Goal: Information Seeking & Learning: Find specific fact

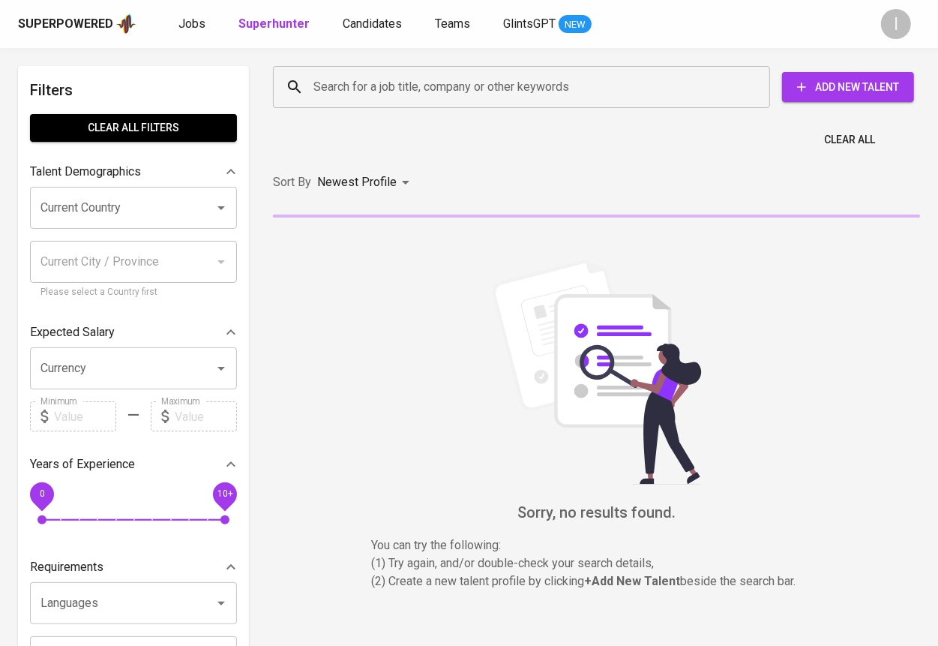
click at [492, 86] on input "Search for a job title, company or other keywords" at bounding box center [525, 87] width 431 height 29
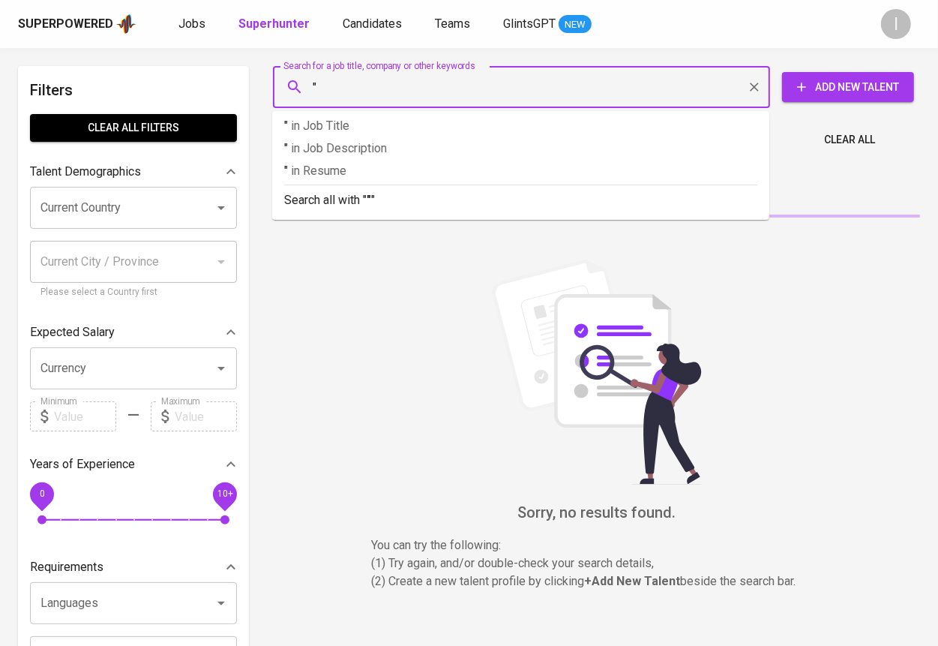
paste input "CHANGSHIN INDONESIA"
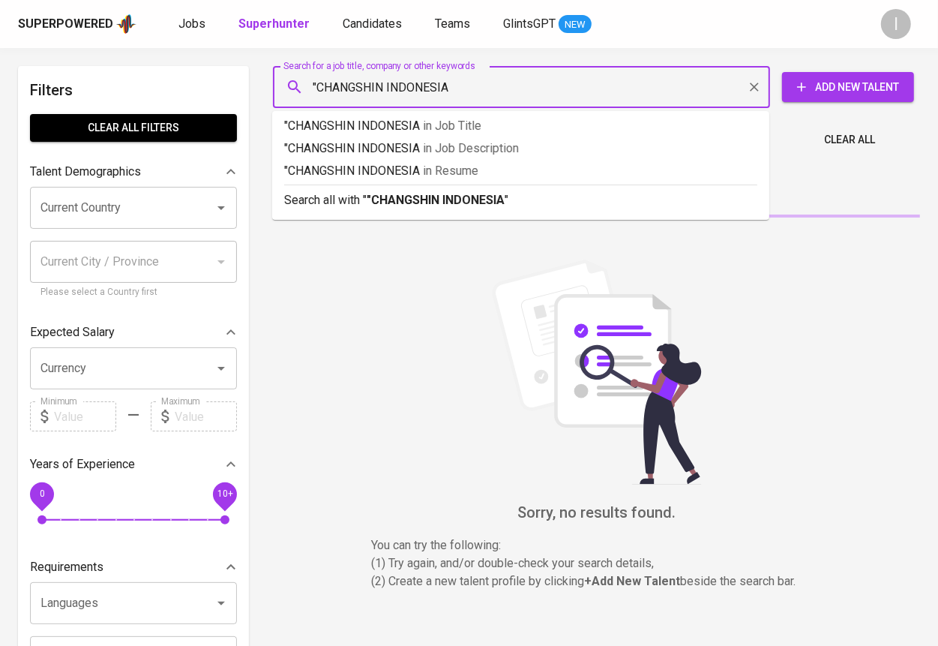
type input ""CHANGSHIN INDONESIA""
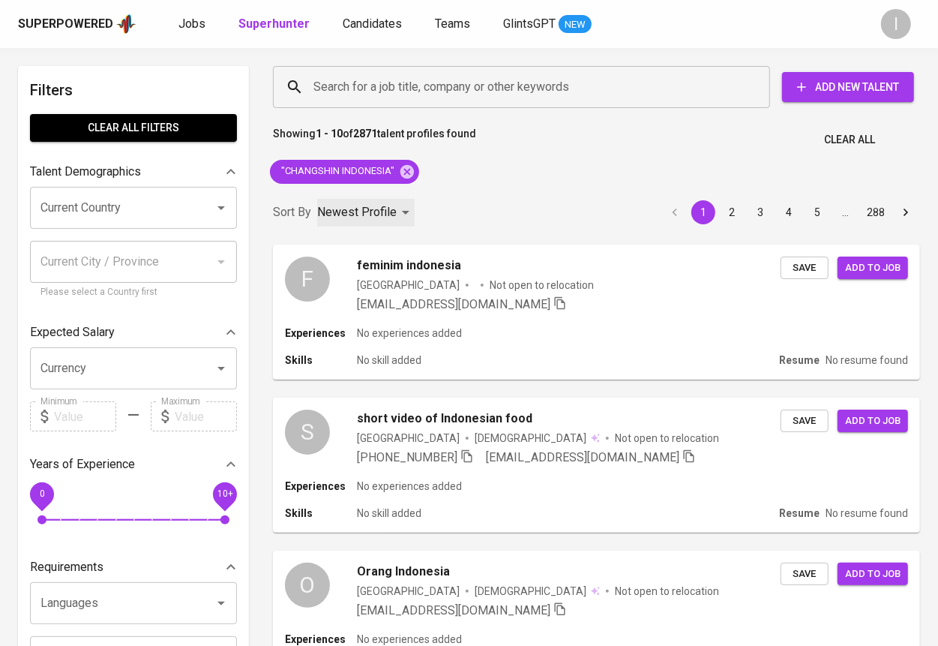
click at [386, 219] on p "Newest Profile" at bounding box center [357, 212] width 80 height 18
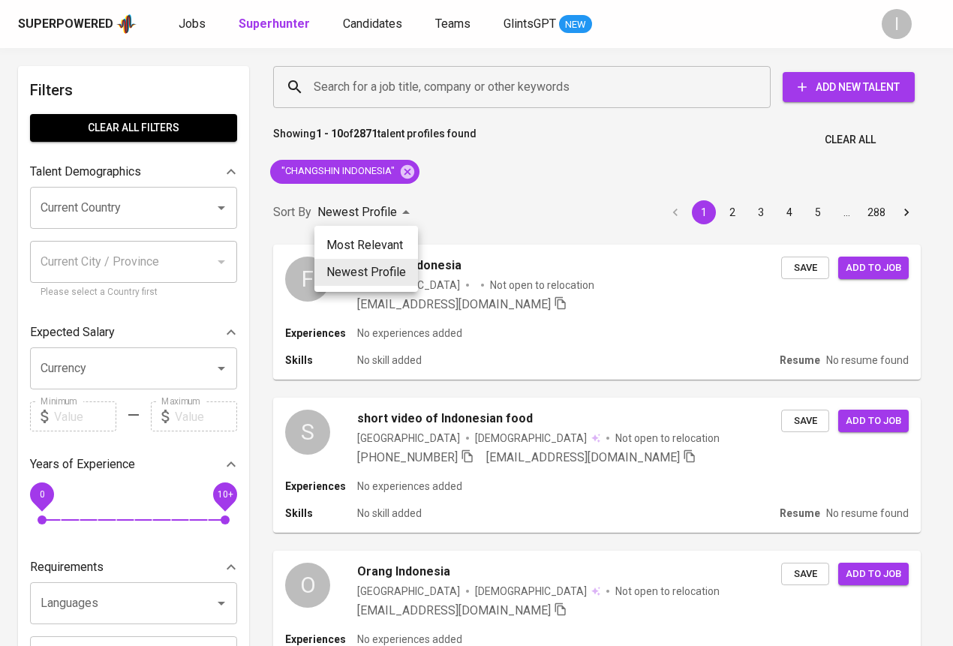
click at [401, 244] on li "Most Relevant" at bounding box center [366, 245] width 104 height 27
type input "MOST_RELEVANT"
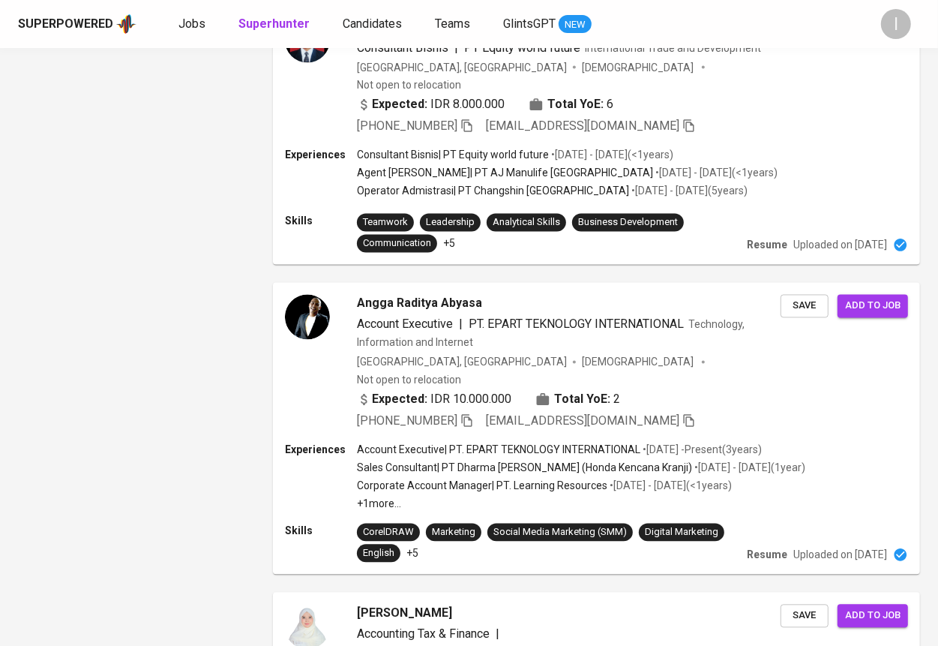
scroll to position [271, 0]
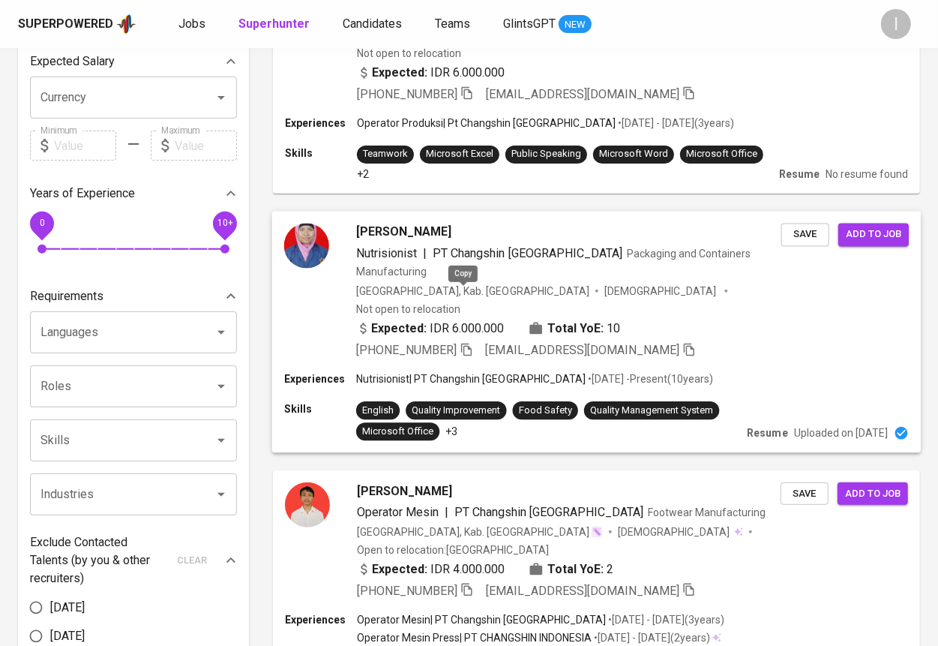
click at [467, 343] on icon "button" at bounding box center [466, 349] width 11 height 13
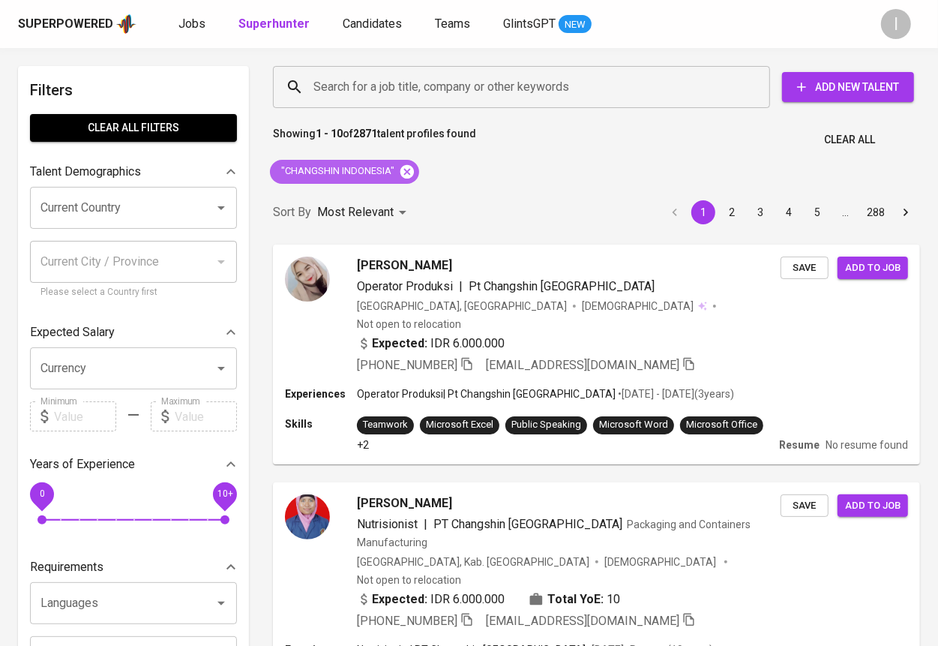
click at [410, 170] on icon at bounding box center [407, 172] width 17 height 17
click at [464, 84] on input "Search for a job title, company or other keywords" at bounding box center [525, 87] width 431 height 29
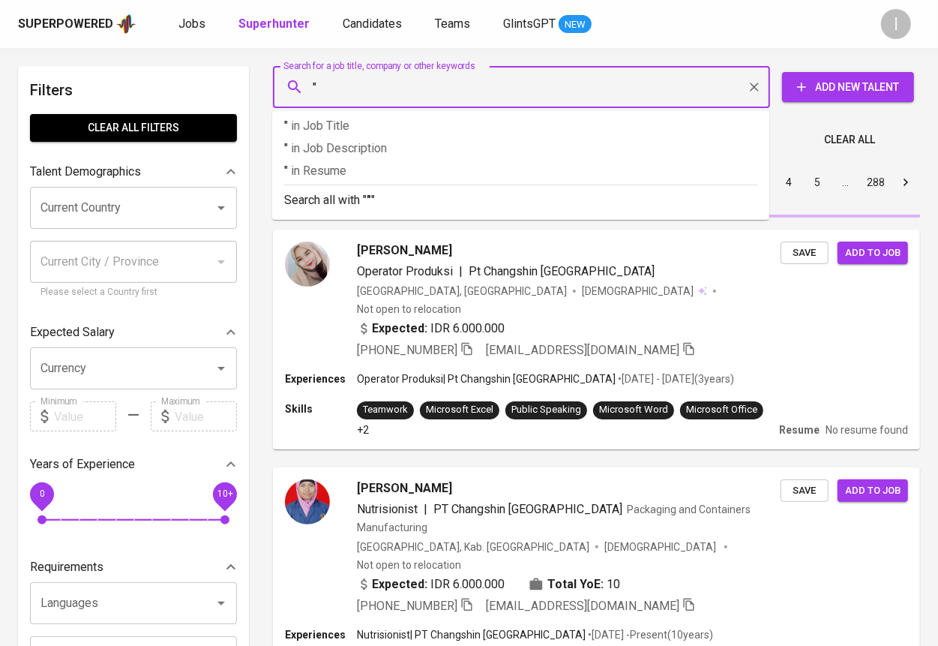
paste input "Mitra Sejati Distribusi"
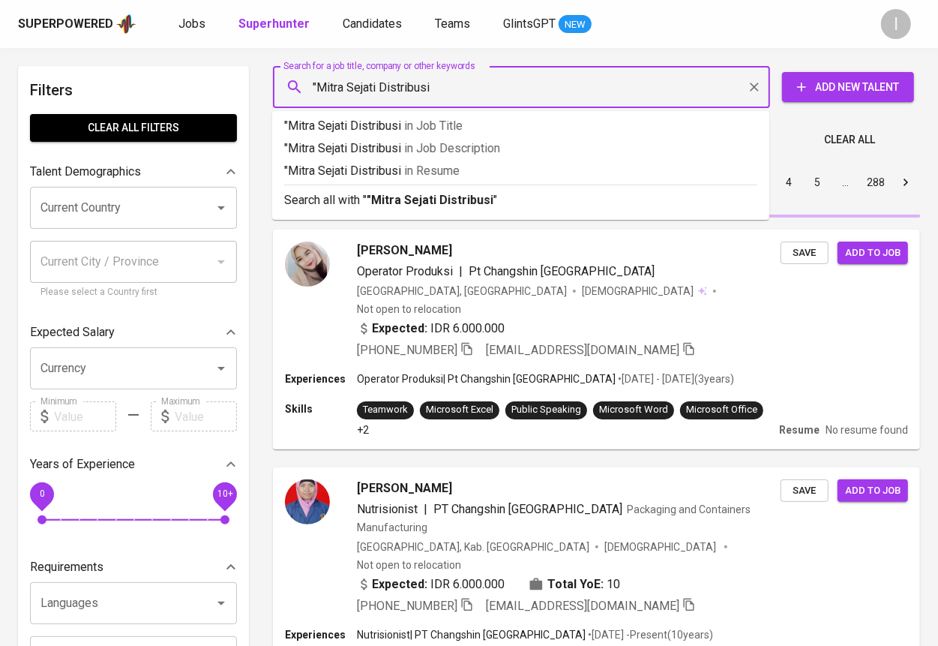
type input ""Mitra Sejati Distribusi""
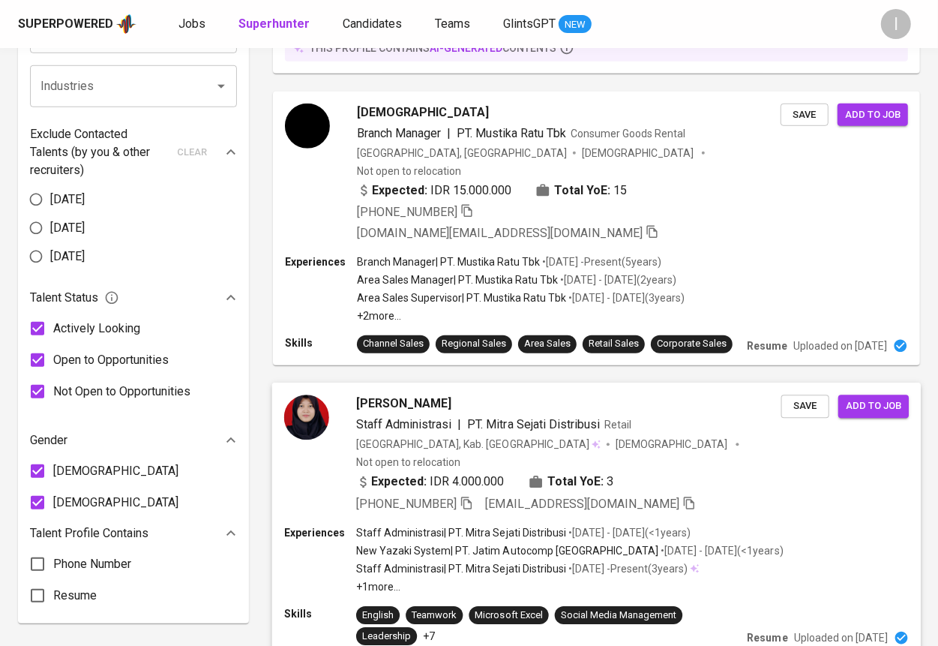
scroll to position [679, 0]
click at [472, 496] on icon "button" at bounding box center [467, 503] width 14 height 14
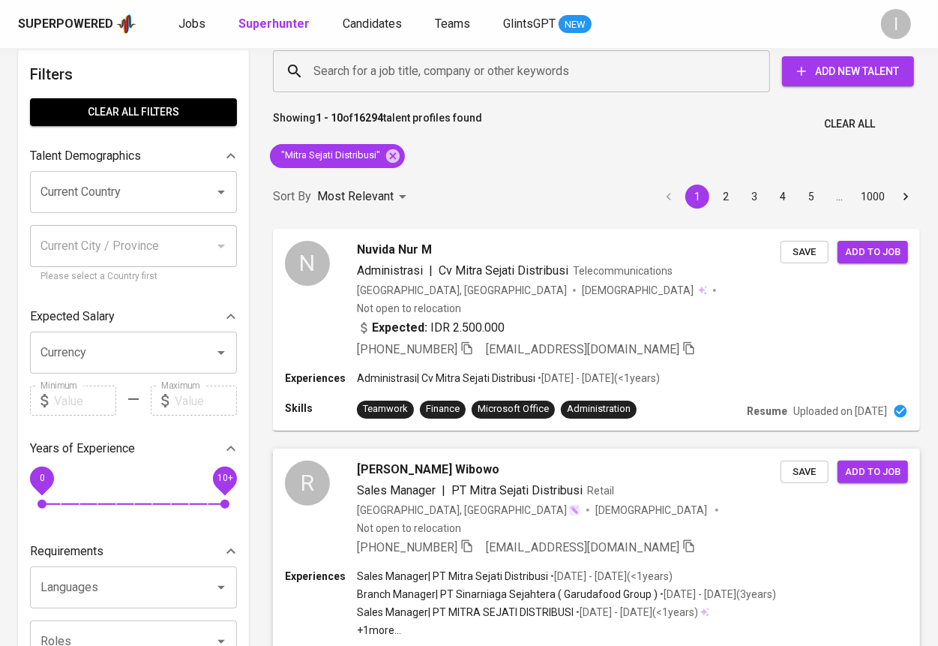
scroll to position [0, 0]
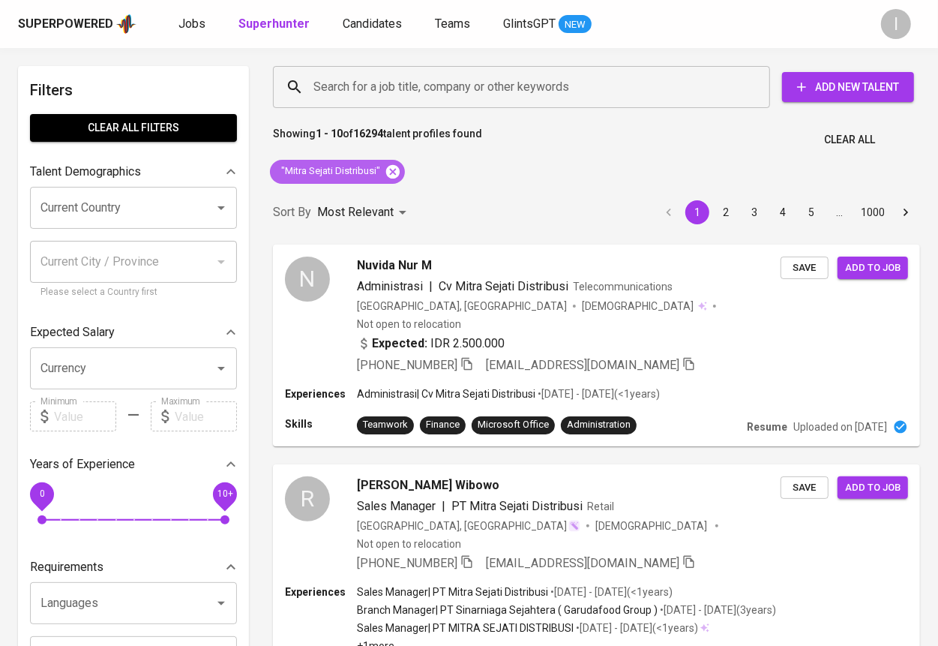
drag, startPoint x: 393, startPoint y: 173, endPoint x: 438, endPoint y: 89, distance: 94.6
click at [392, 173] on icon at bounding box center [393, 171] width 14 height 14
click at [438, 89] on input "Search for a job title, company or other keywords" at bounding box center [525, 87] width 431 height 29
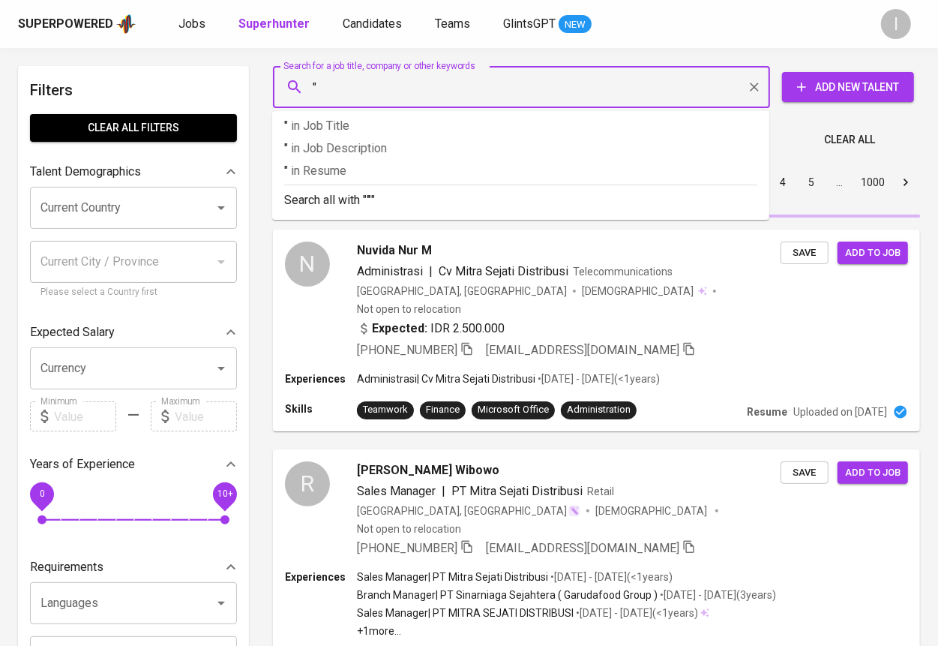
paste input "Indomobil Ekspres"
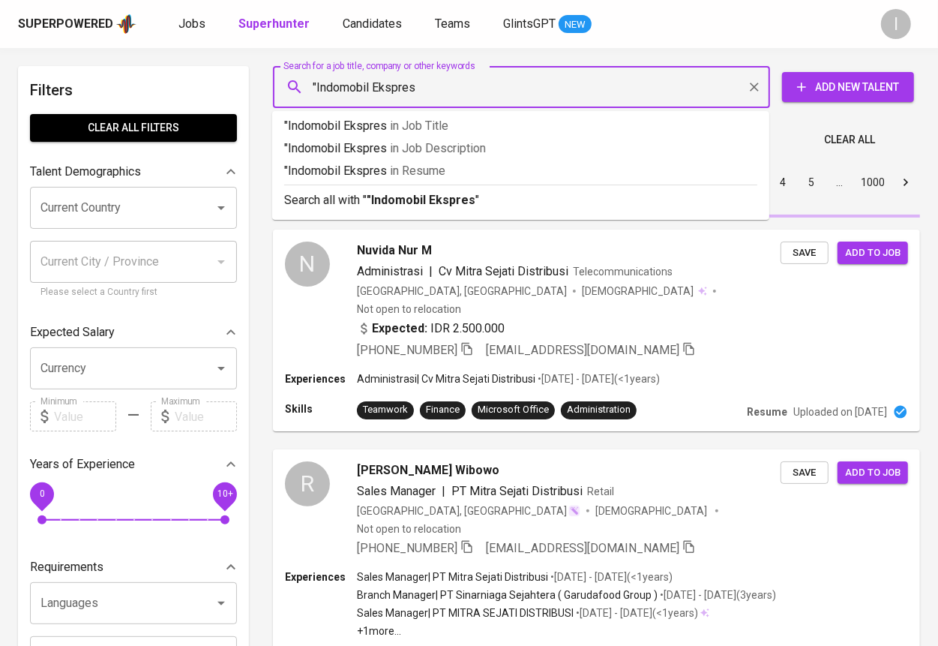
type input ""Indomobil Ekspres""
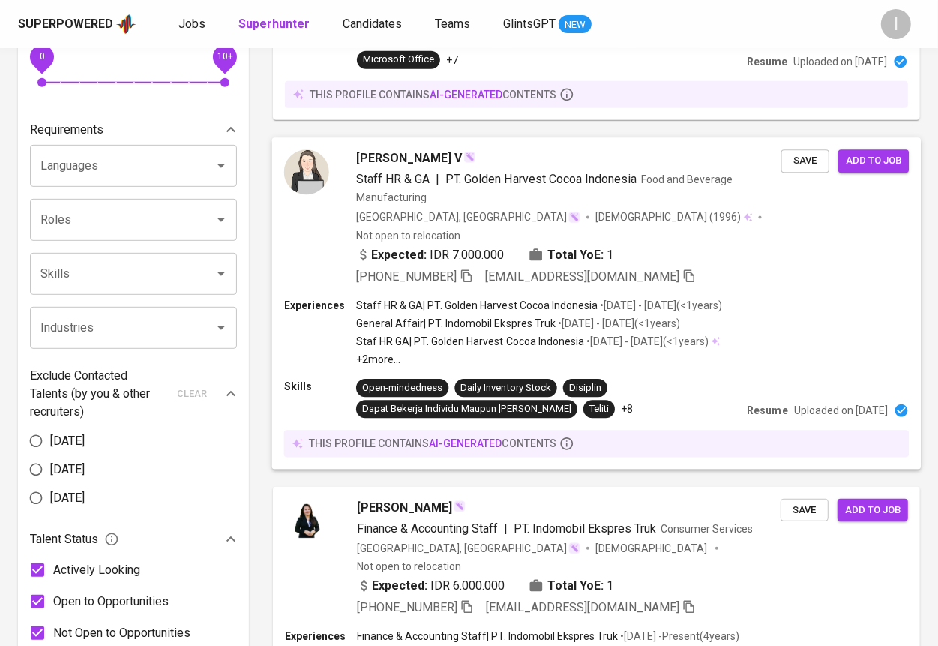
scroll to position [626, 0]
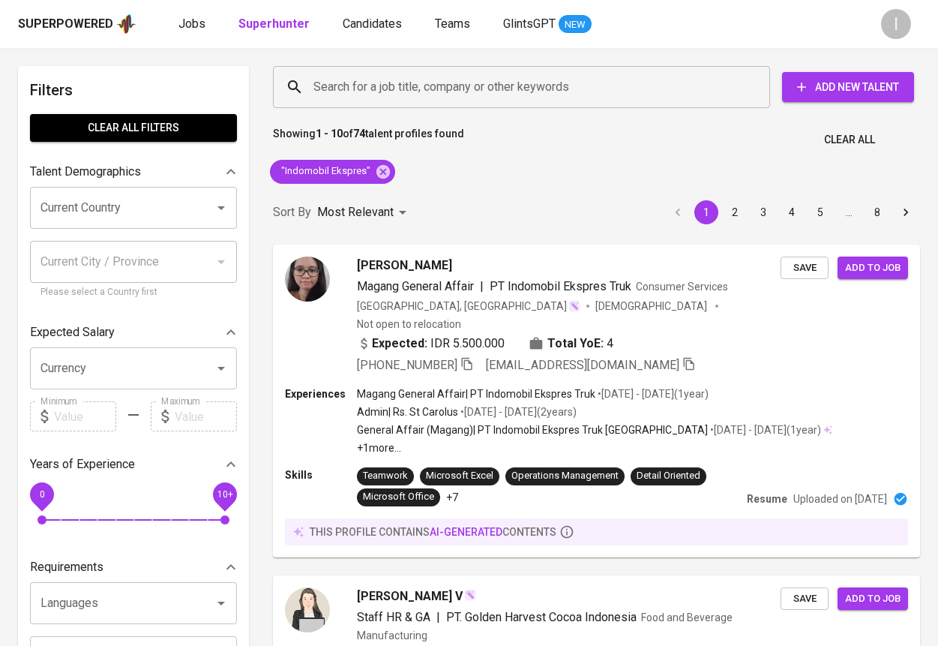
scroll to position [626, 0]
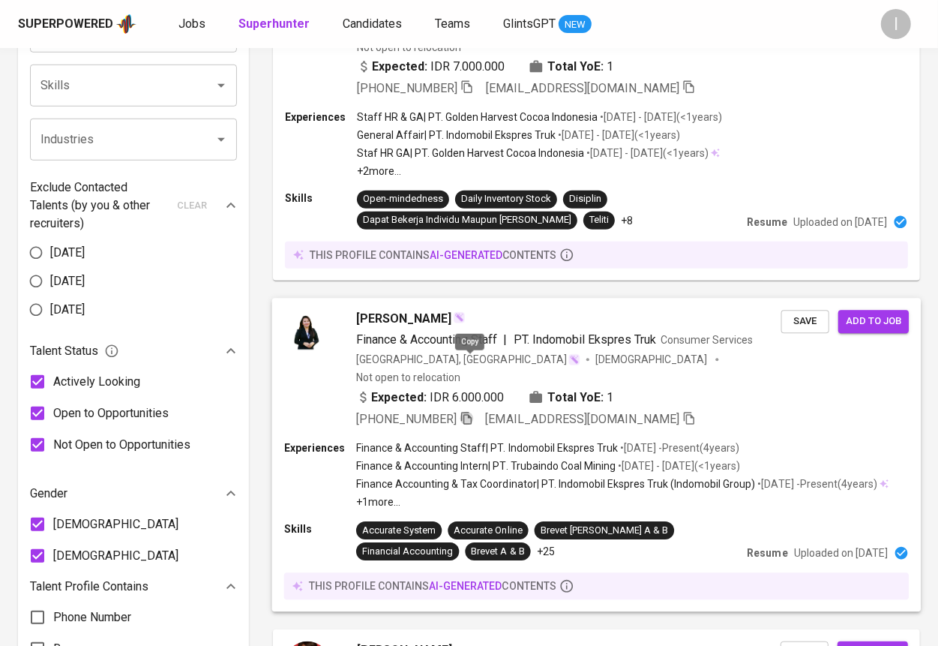
click at [470, 411] on icon "button" at bounding box center [467, 418] width 14 height 14
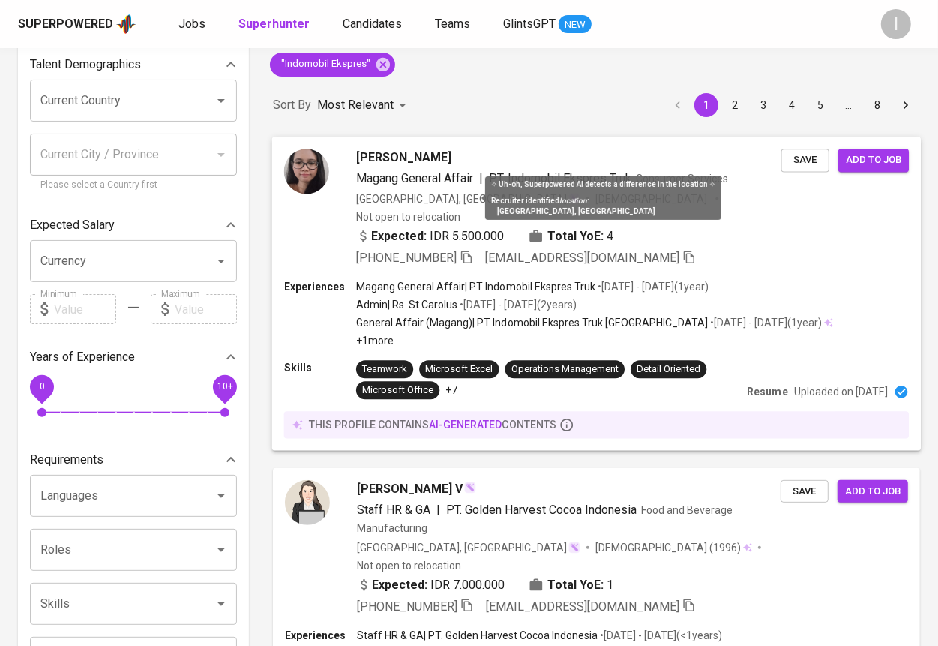
scroll to position [0, 0]
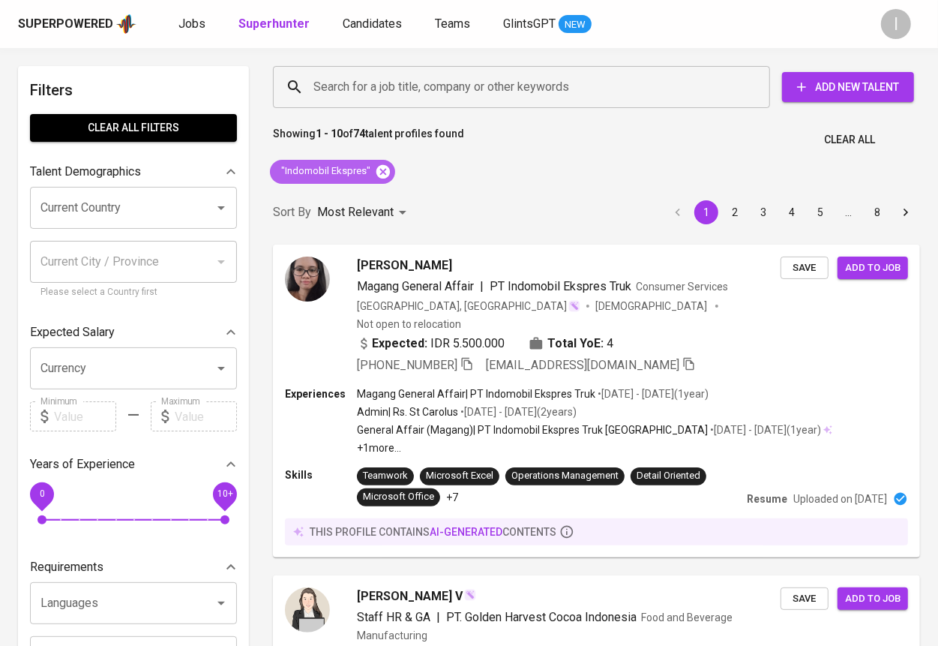
click at [379, 174] on icon at bounding box center [384, 171] width 14 height 14
click at [495, 77] on input "Search for a job title, company or other keywords" at bounding box center [525, 87] width 431 height 29
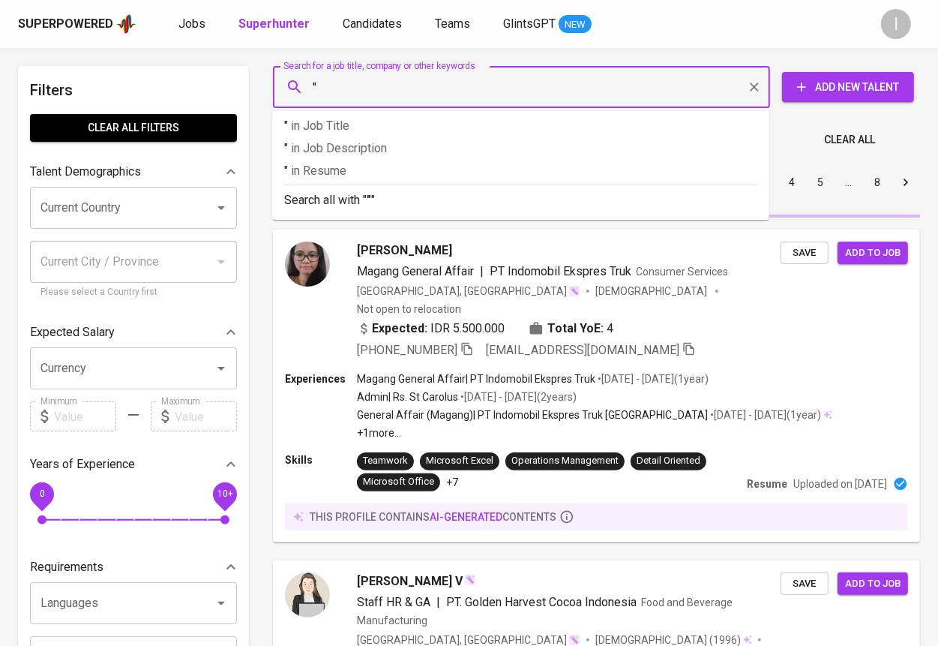
paste input "[PERSON_NAME] [PERSON_NAME] profil [PERSON_NAME]"
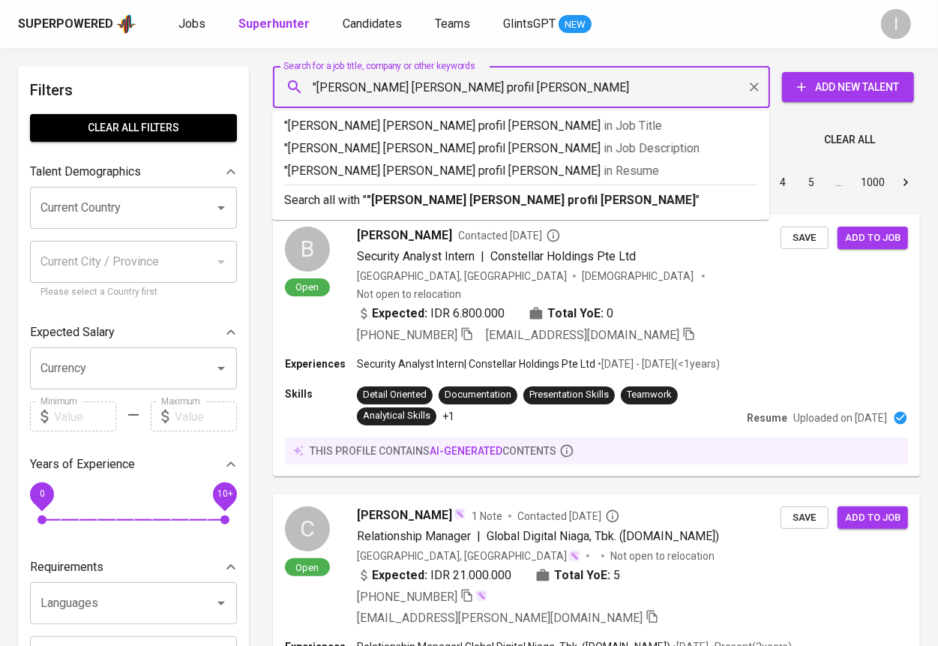
click at [650, 89] on input ""[PERSON_NAME] [PERSON_NAME] profil [PERSON_NAME]" at bounding box center [525, 87] width 431 height 29
type input ""[PERSON_NAME]""
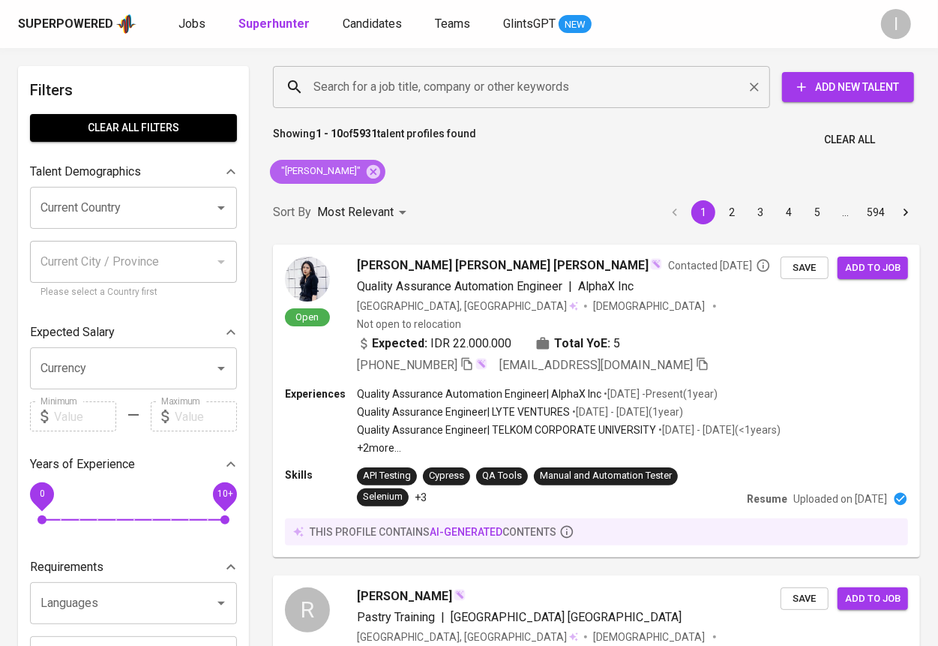
drag, startPoint x: 373, startPoint y: 170, endPoint x: 452, endPoint y: 83, distance: 118.4
click at [372, 170] on icon at bounding box center [373, 172] width 17 height 17
click at [452, 83] on input "Search for a job title, company or other keywords" at bounding box center [525, 87] width 431 height 29
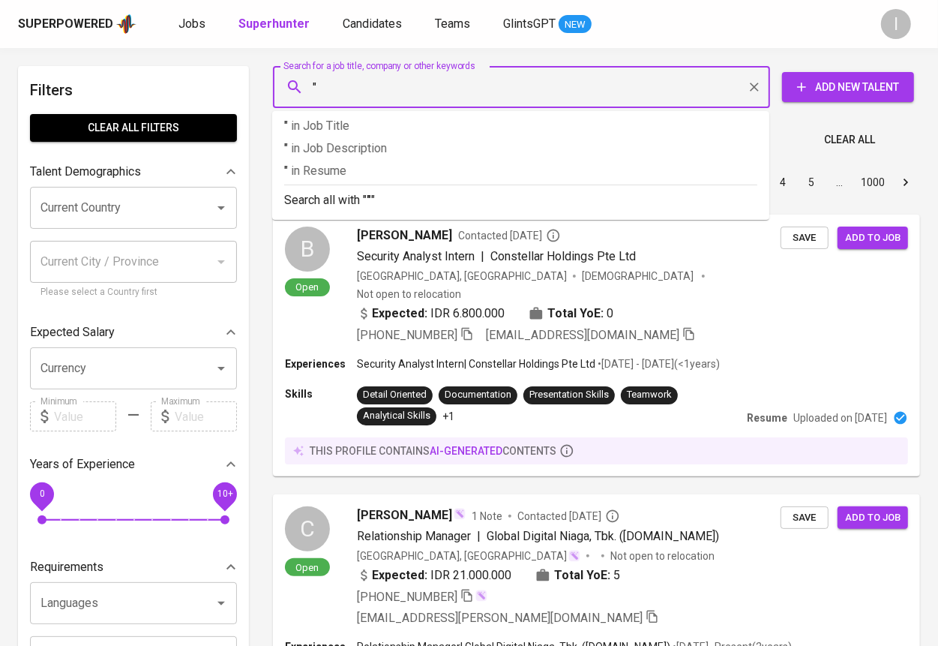
paste input "Dini Khotimah"
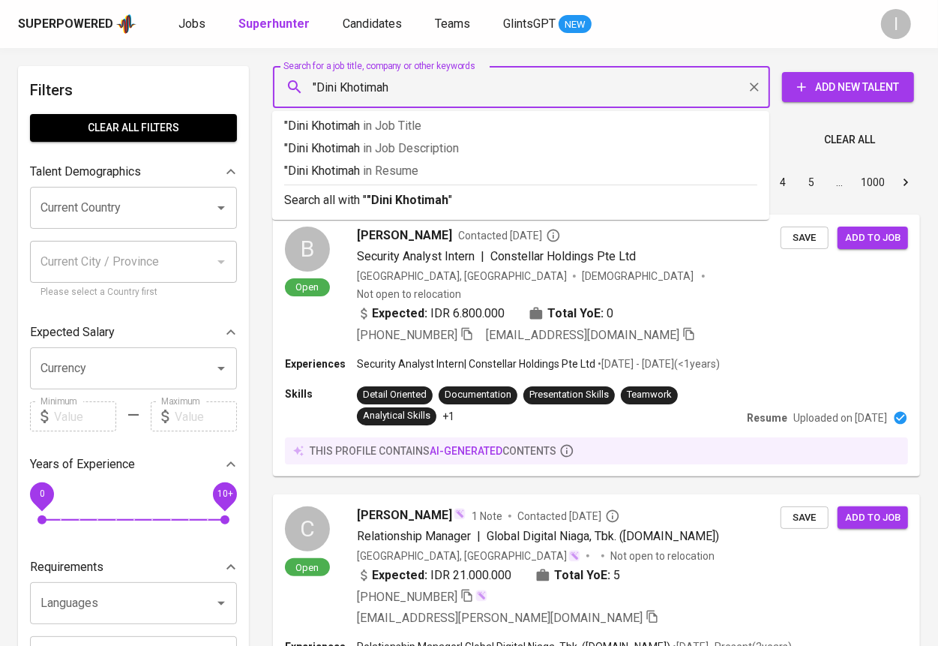
type input ""Dini Khotimah""
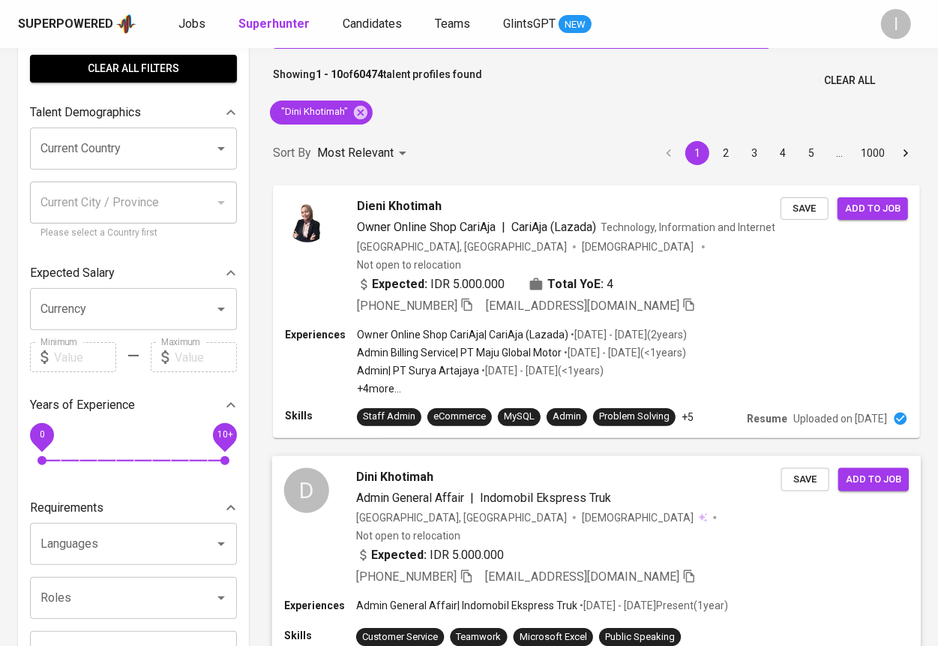
scroll to position [71, 0]
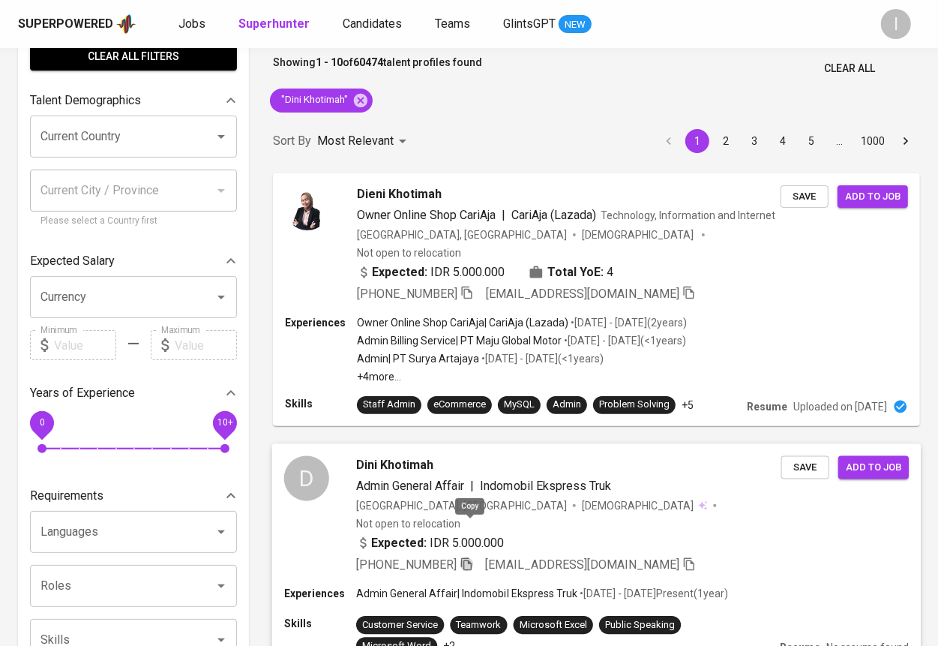
click at [471, 557] on icon "button" at bounding box center [467, 564] width 14 height 14
